Goal: Find specific page/section: Find specific page/section

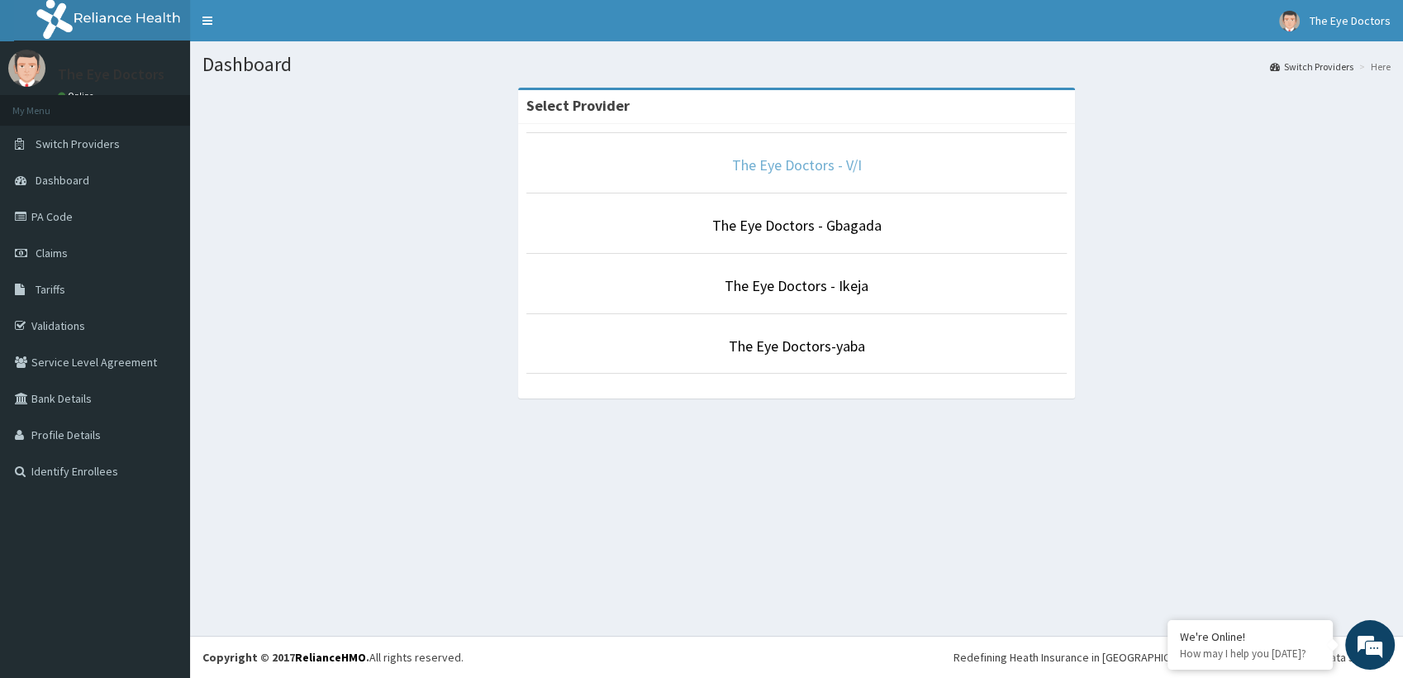
click at [810, 161] on link "The Eye Doctors - V/I" at bounding box center [797, 164] width 130 height 19
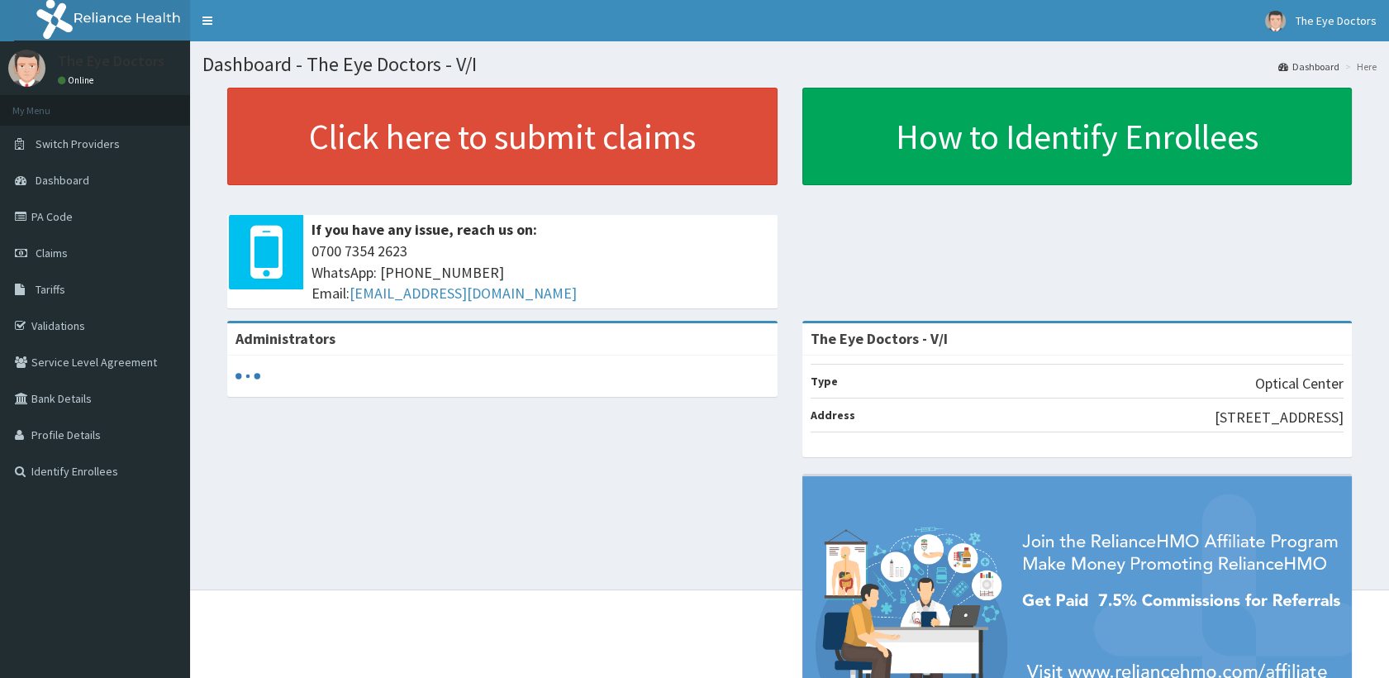
click at [71, 217] on link "PA Code" at bounding box center [95, 216] width 190 height 36
